Goal: Information Seeking & Learning: Learn about a topic

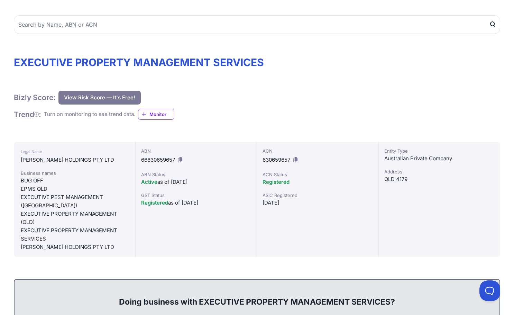
scroll to position [104, 0]
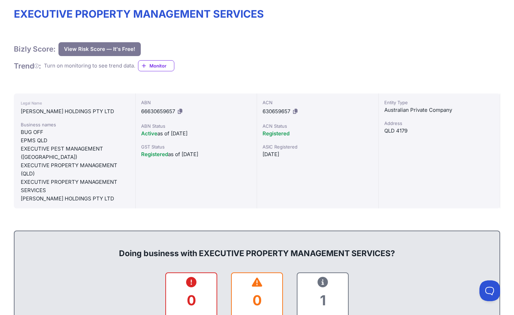
click at [405, 131] on div "QLD 4179" at bounding box center [439, 131] width 110 height 8
copy div "4179"
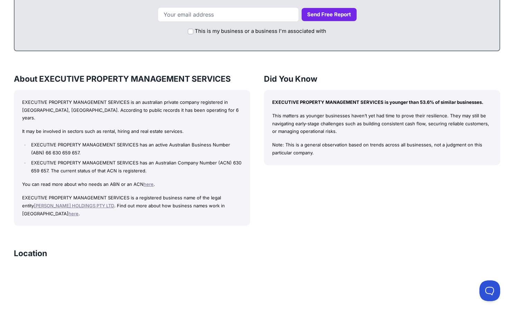
scroll to position [519, 0]
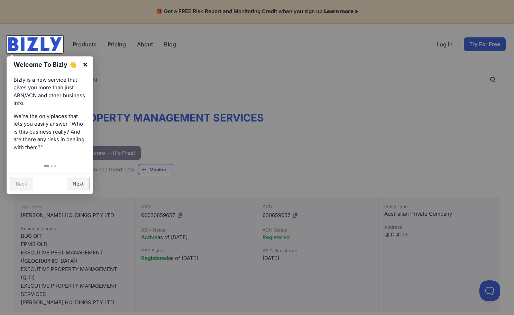
click at [87, 64] on link "×" at bounding box center [85, 64] width 16 height 16
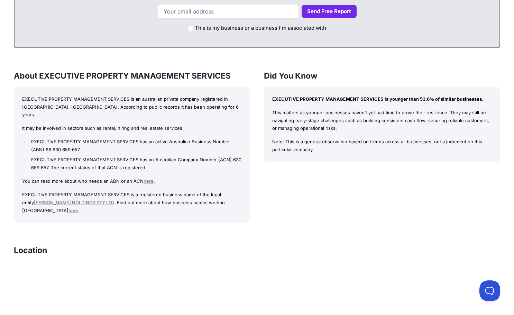
scroll to position [484, 0]
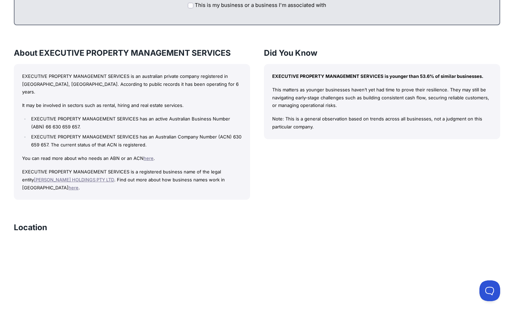
click at [226, 98] on div "EXECUTIVE PROPERTY MANAGEMENT SERVICES is an australian private company registe…" at bounding box center [132, 132] width 236 height 136
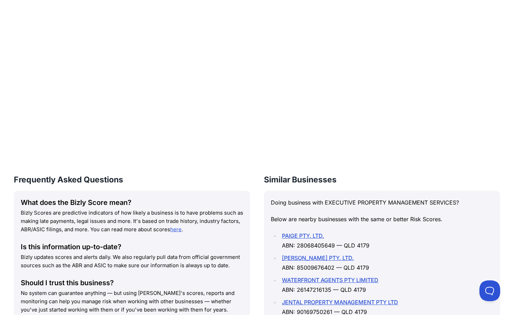
scroll to position [761, 0]
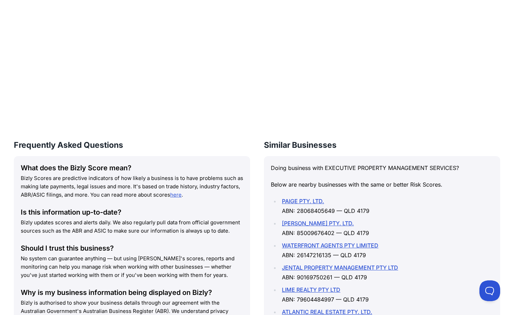
click at [445, 240] on li "WATERFRONT AGENTS PTY LIMITED ABN: 26147216135 — QLD 4179" at bounding box center [386, 249] width 213 height 19
click at [448, 237] on ul "PAIGE PTY. LTD. ABN: 28068405649 — QLD 4179 [PERSON_NAME] PTY. LTD. ABN: 850096…" at bounding box center [382, 261] width 222 height 130
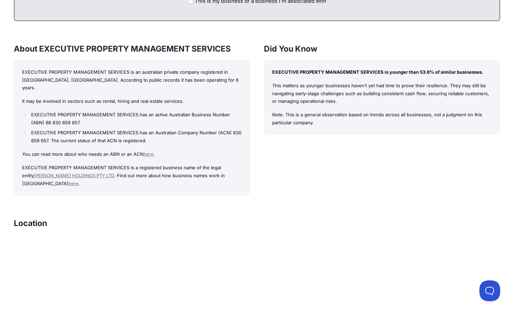
scroll to position [380, 0]
